Goal: Transaction & Acquisition: Obtain resource

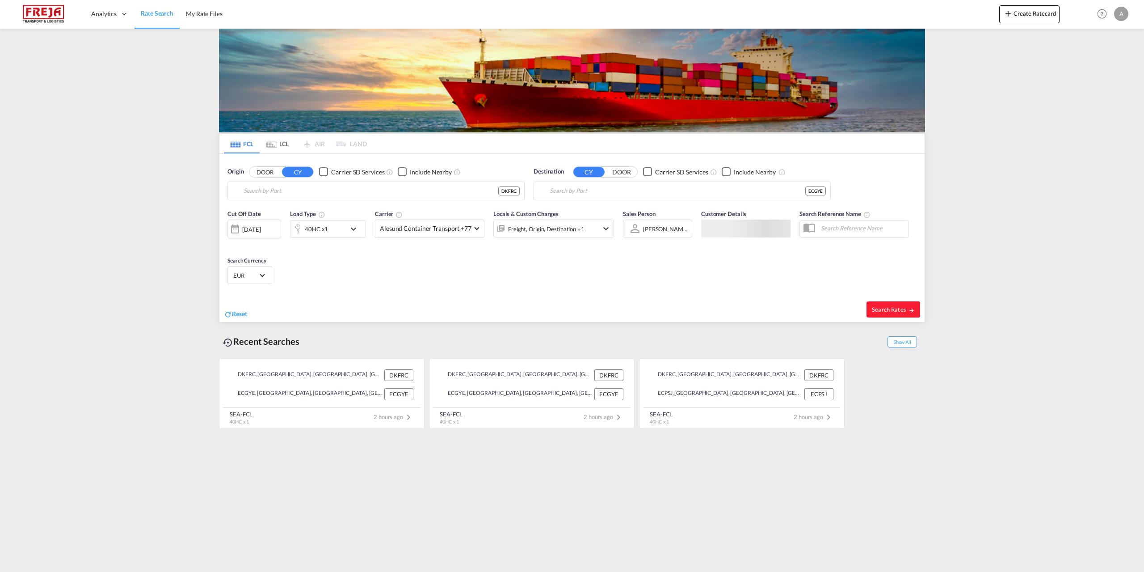
type input "[GEOGRAPHIC_DATA], DKFRC"
click at [676, 192] on input "[GEOGRAPHIC_DATA], ECGYE" at bounding box center [688, 190] width 276 height 13
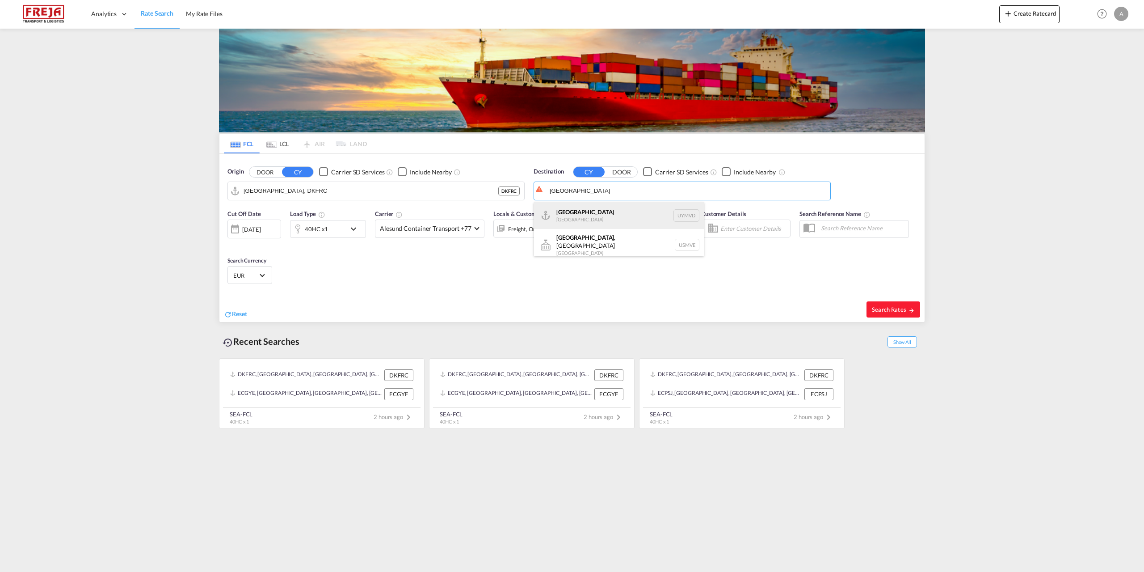
click at [591, 214] on div "[GEOGRAPHIC_DATA] [GEOGRAPHIC_DATA] UYMVD" at bounding box center [619, 215] width 170 height 27
type input "[GEOGRAPHIC_DATA], UYMVD"
click at [471, 229] on md-select-value "Alesund Container Transport +77" at bounding box center [429, 228] width 109 height 17
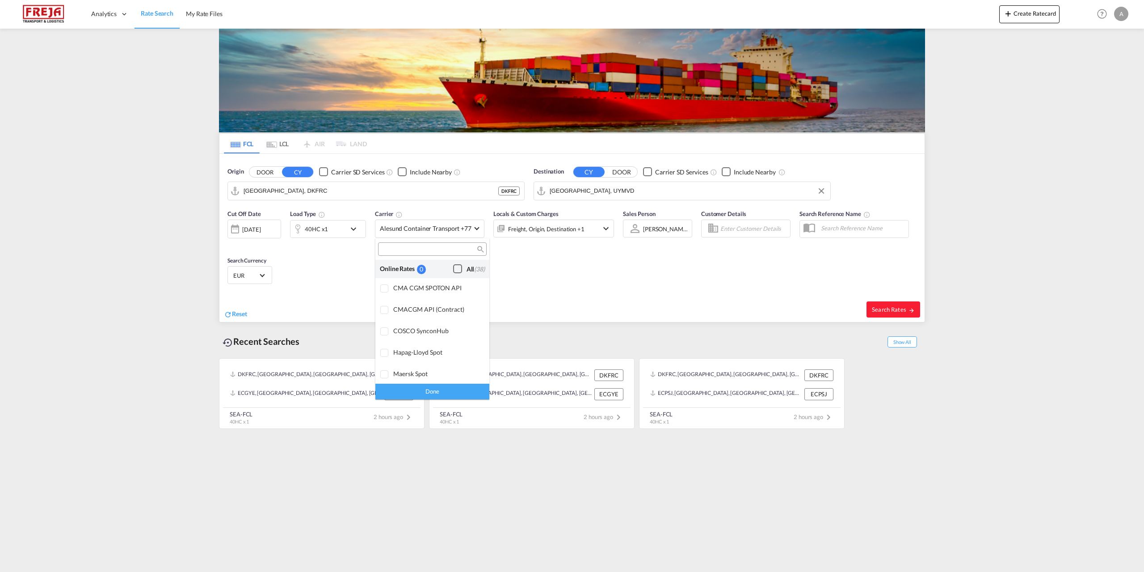
click at [453, 267] on div "Checkbox No Ink" at bounding box center [457, 268] width 9 height 9
click at [437, 389] on div "Done" at bounding box center [432, 391] width 114 height 16
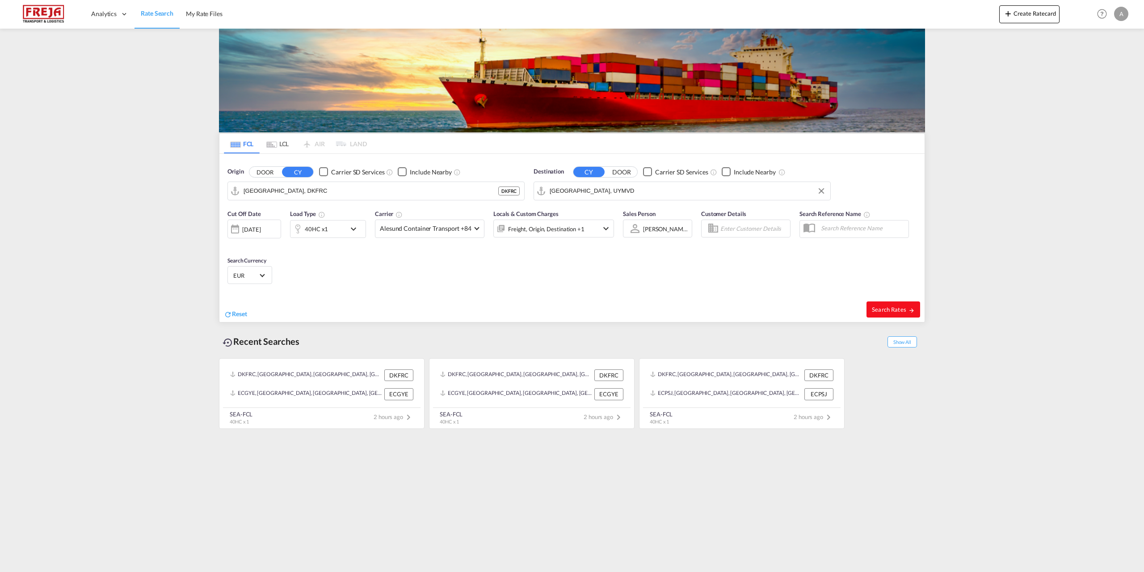
click at [896, 314] on button "Search Rates" at bounding box center [893, 309] width 54 height 16
type input "DKFRC to UYMVD / [DATE]"
